Goal: Entertainment & Leisure: Consume media (video, audio)

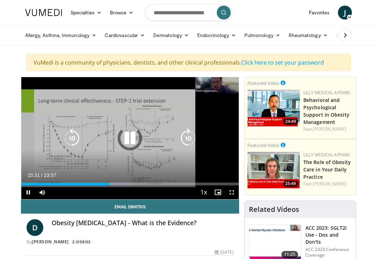
click at [164, 183] on div "Loaded : 50.79%" at bounding box center [130, 184] width 218 height 3
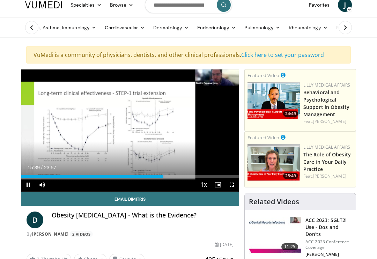
scroll to position [8, 0]
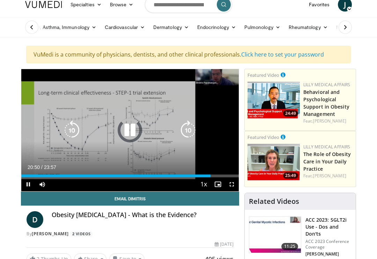
click at [212, 175] on div "Loaded : 78.63%" at bounding box center [130, 176] width 218 height 3
